Goal: Find specific page/section: Find specific page/section

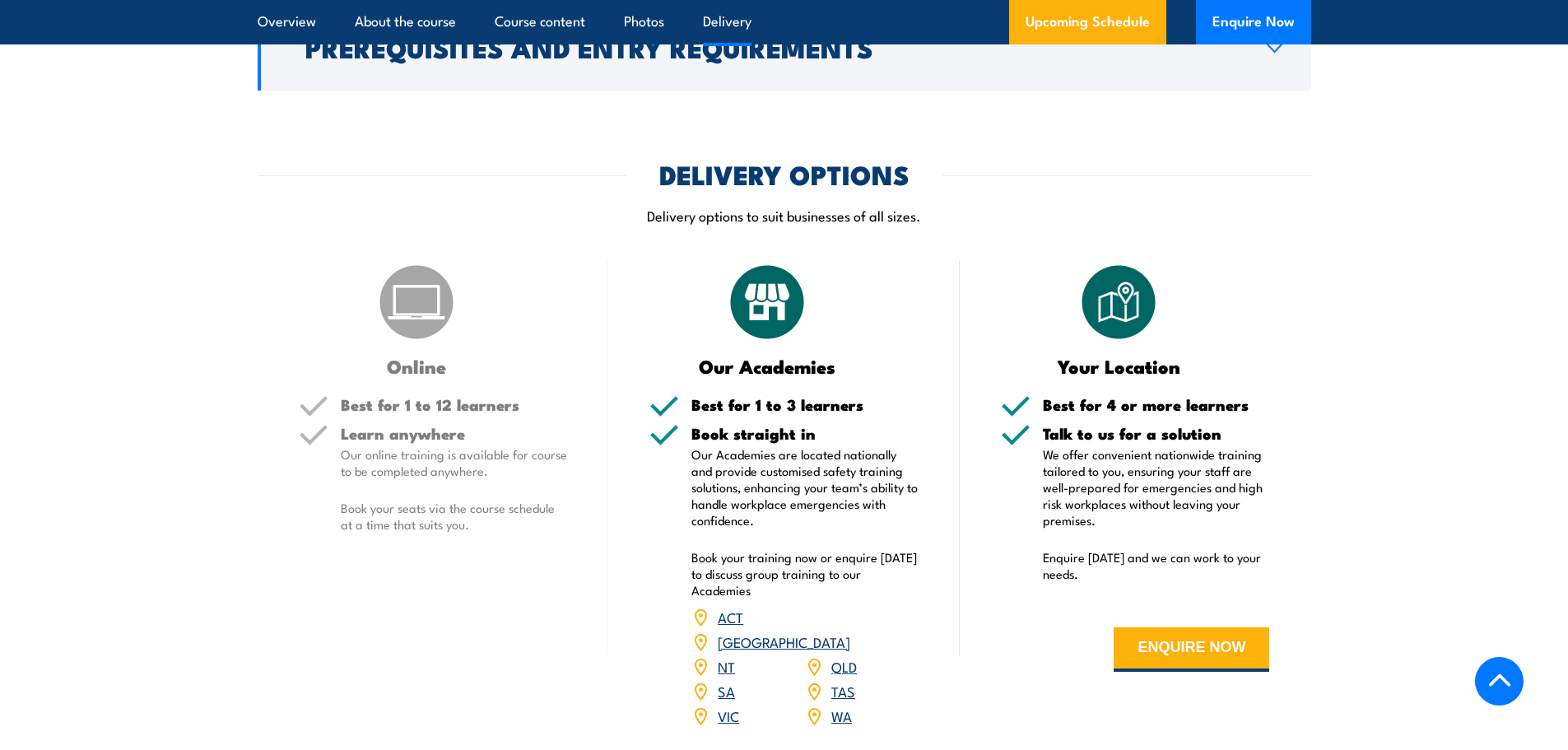
scroll to position [2471, 0]
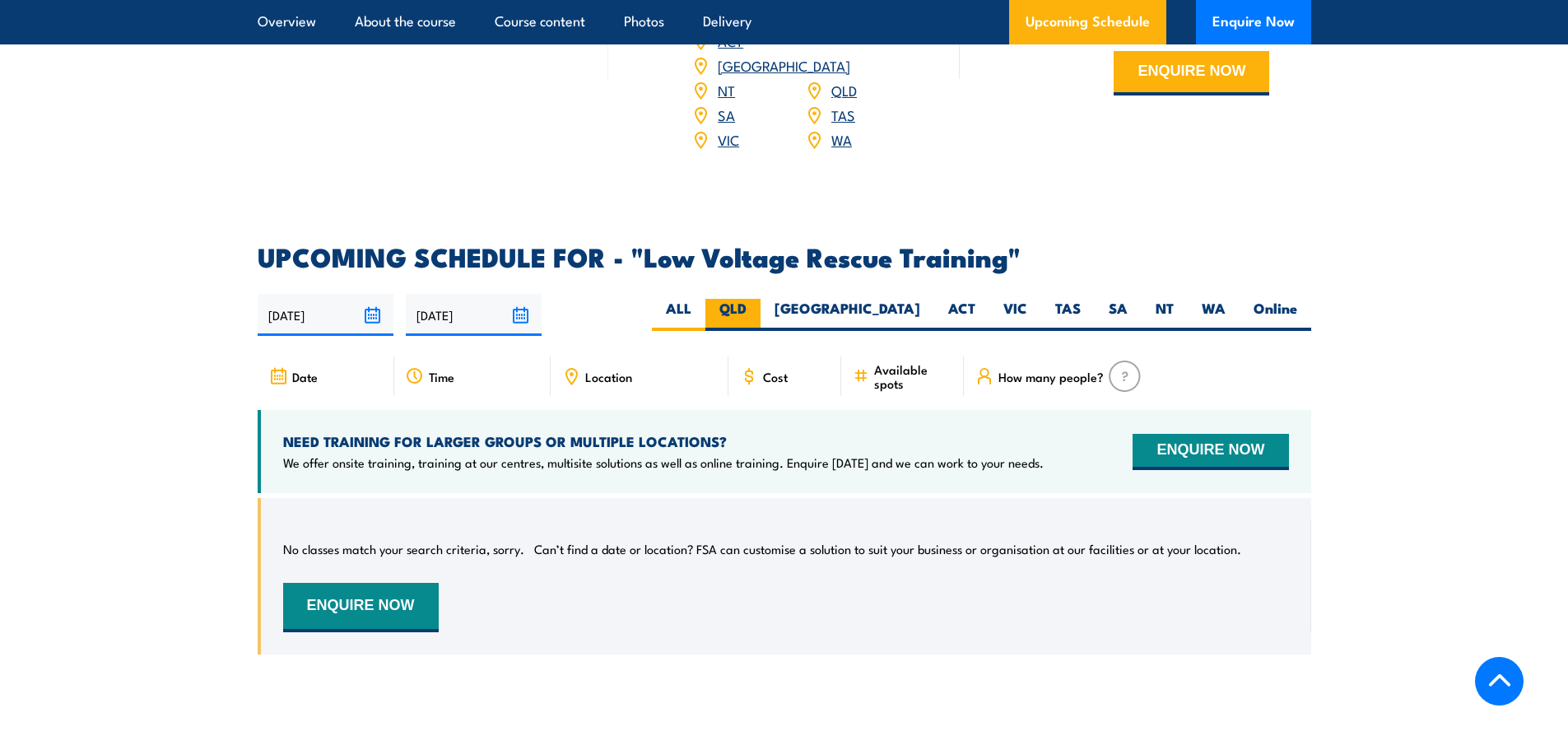
click at [761, 299] on label "QLD" at bounding box center [733, 314] width 55 height 32
click at [757, 299] on input "QLD" at bounding box center [752, 304] width 10 height 10
radio input "true"
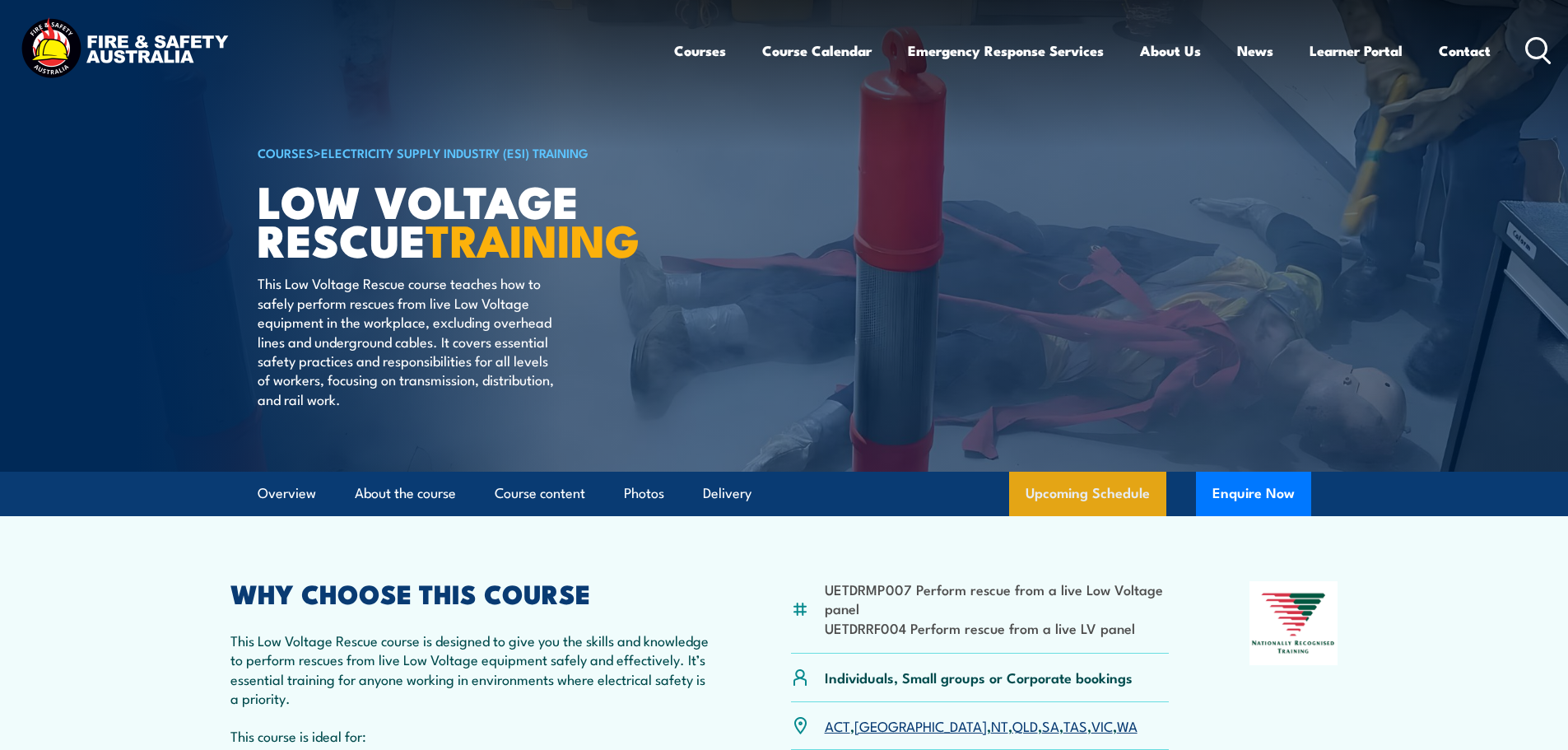
click at [1073, 489] on link "Upcoming Schedule" at bounding box center [1088, 494] width 157 height 45
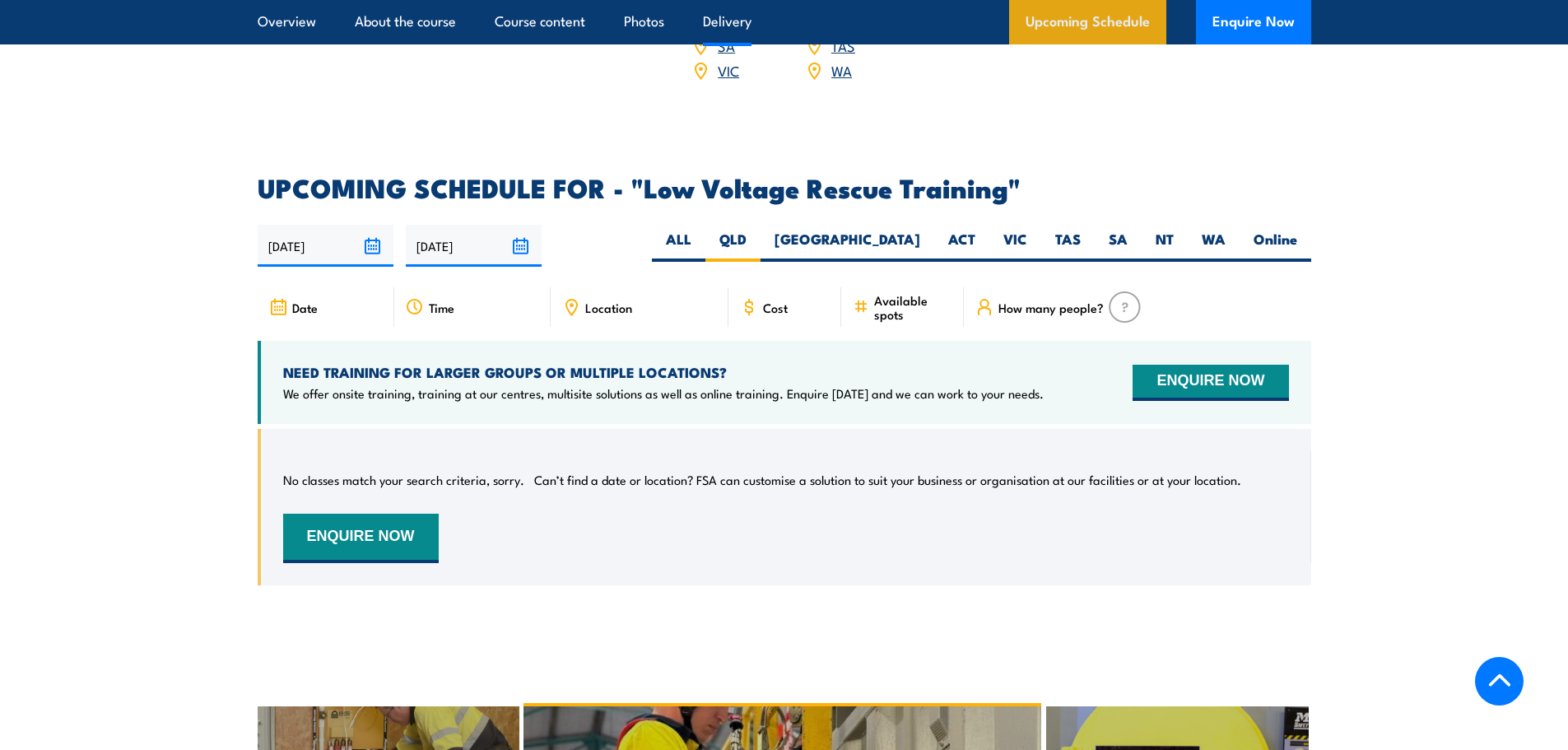
scroll to position [2691, 0]
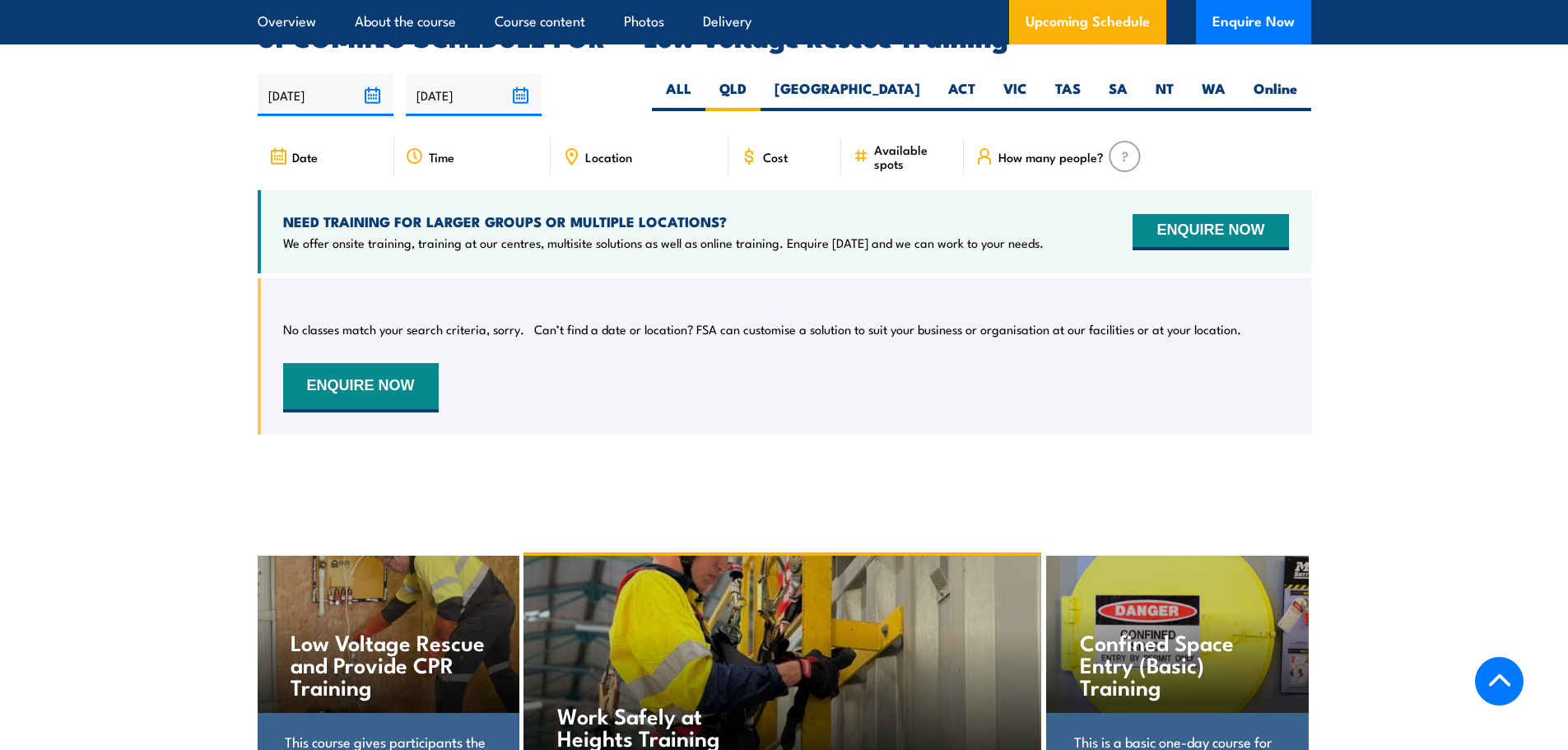
click at [604, 150] on span "Location" at bounding box center [609, 157] width 47 height 14
click at [565, 148] on icon at bounding box center [571, 156] width 18 height 18
